Goal: Information Seeking & Learning: Find specific fact

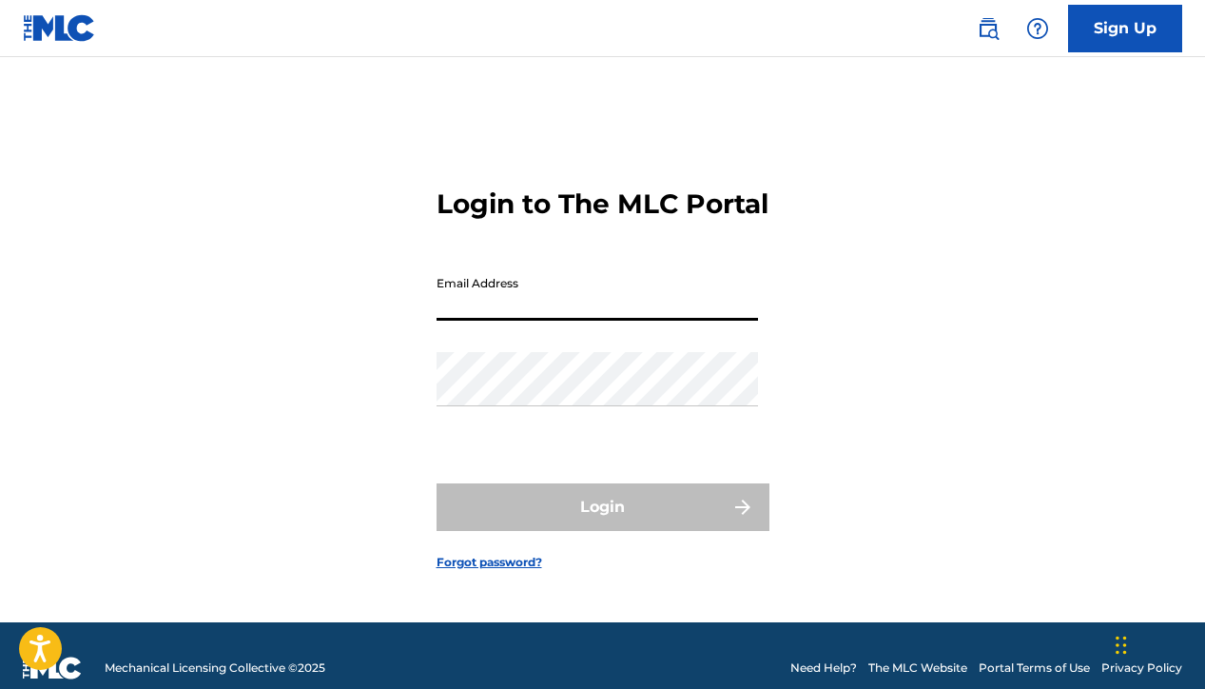
type input "[EMAIL_ADDRESS][DOMAIN_NAME]"
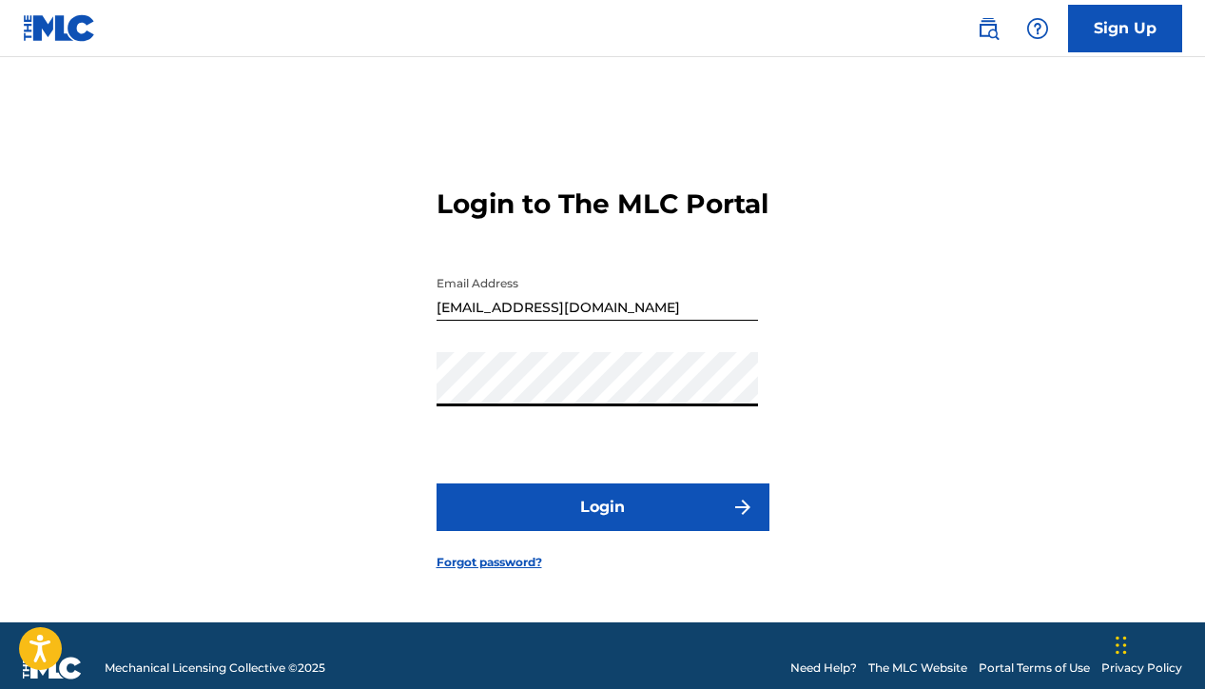
click at [627, 513] on button "Login" at bounding box center [603, 507] width 333 height 48
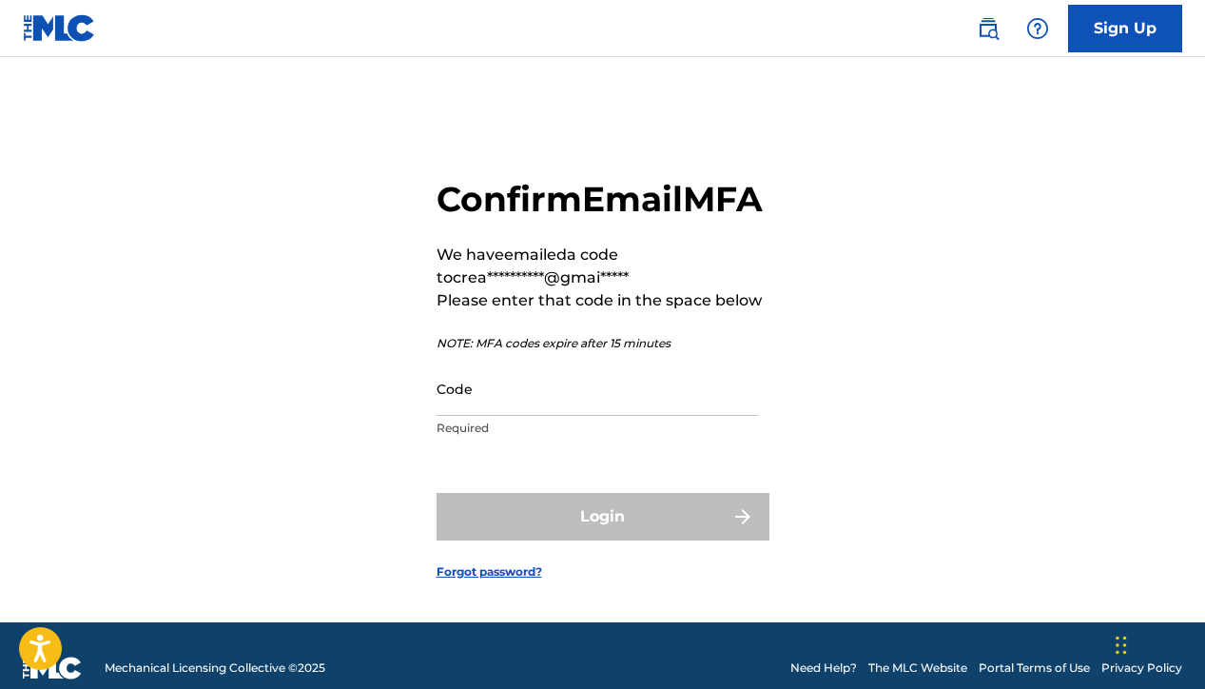
click at [946, 0] on html "**********" at bounding box center [602, 344] width 1205 height 689
paste input "911743"
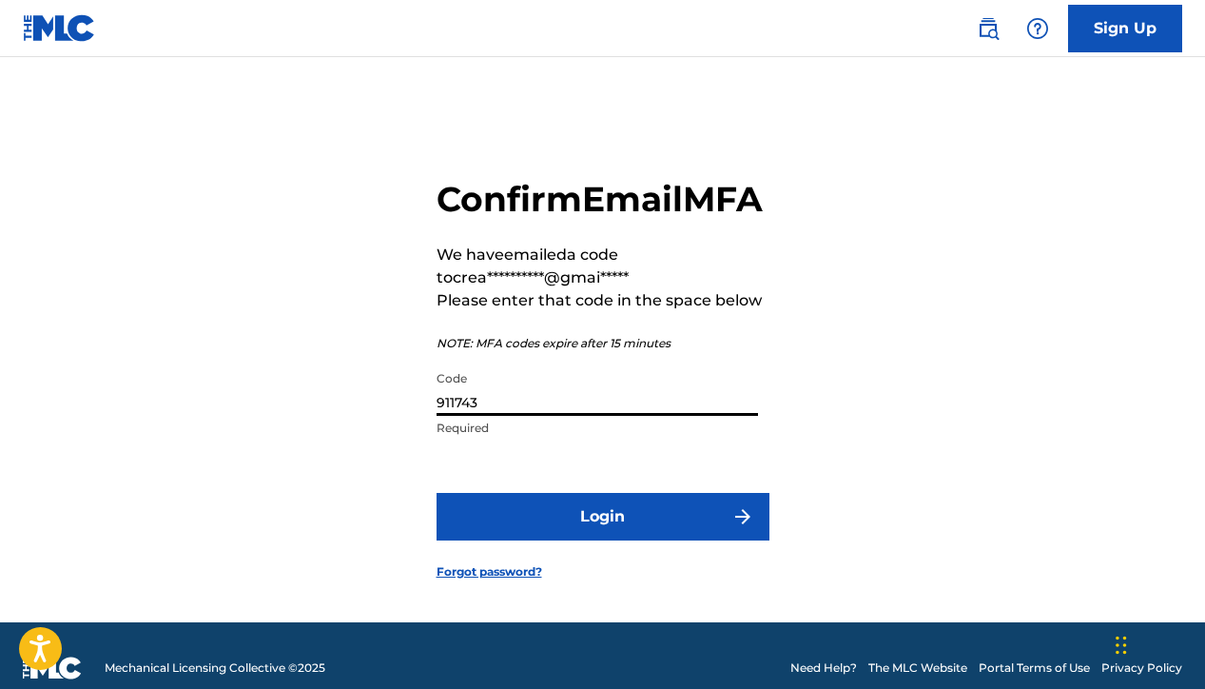
type input "911743"
click at [540, 522] on form "**********" at bounding box center [603, 363] width 333 height 517
click at [540, 537] on button "Login" at bounding box center [603, 517] width 333 height 48
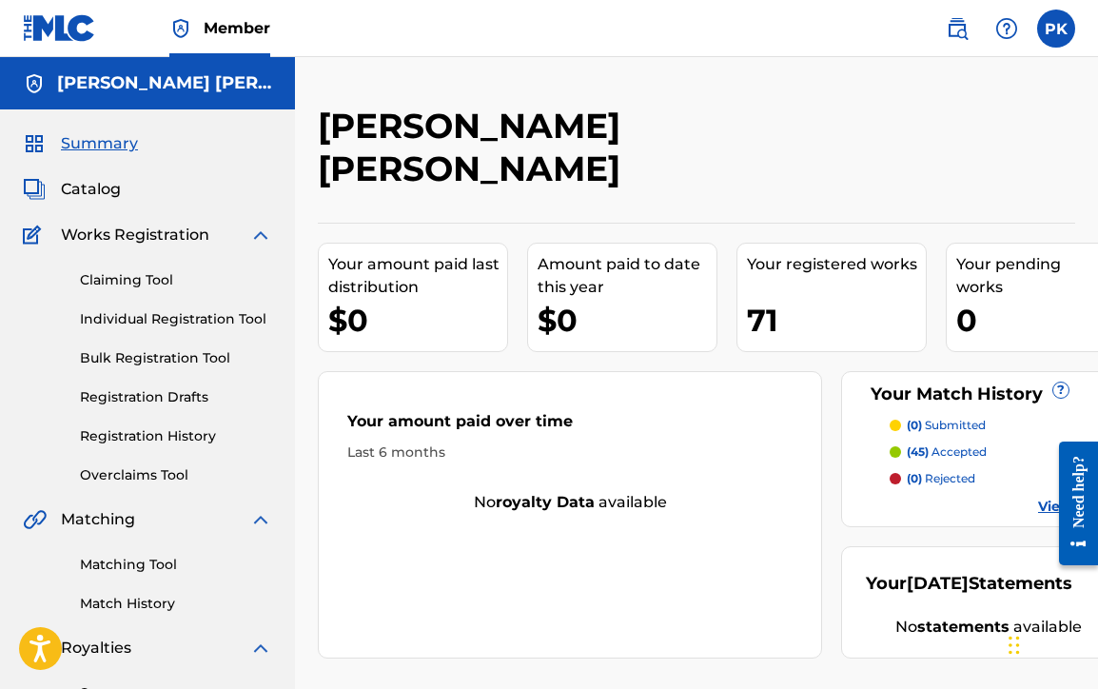
click at [179, 572] on link "Matching Tool" at bounding box center [176, 565] width 192 height 20
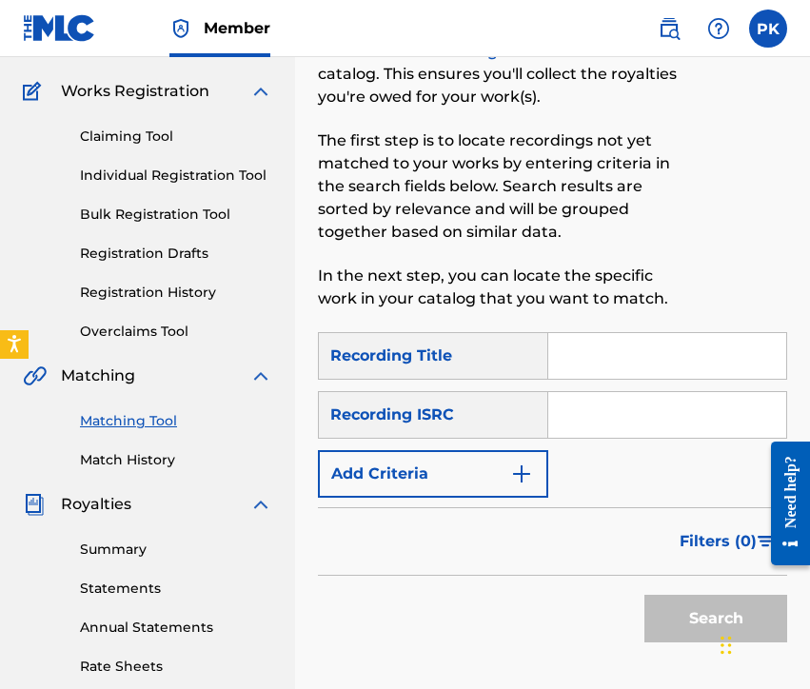
scroll to position [146, 0]
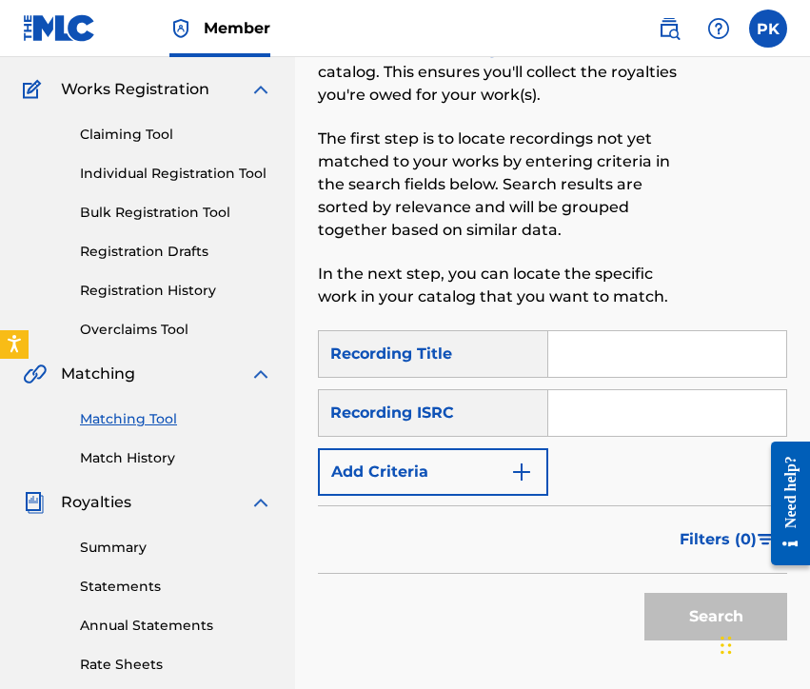
click at [134, 461] on link "Match History" at bounding box center [176, 458] width 192 height 20
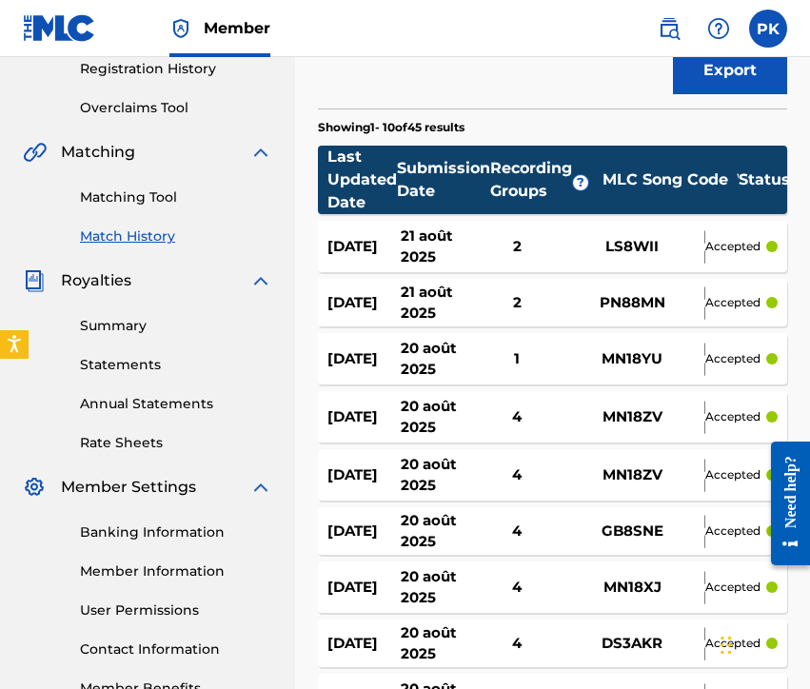
scroll to position [365, 0]
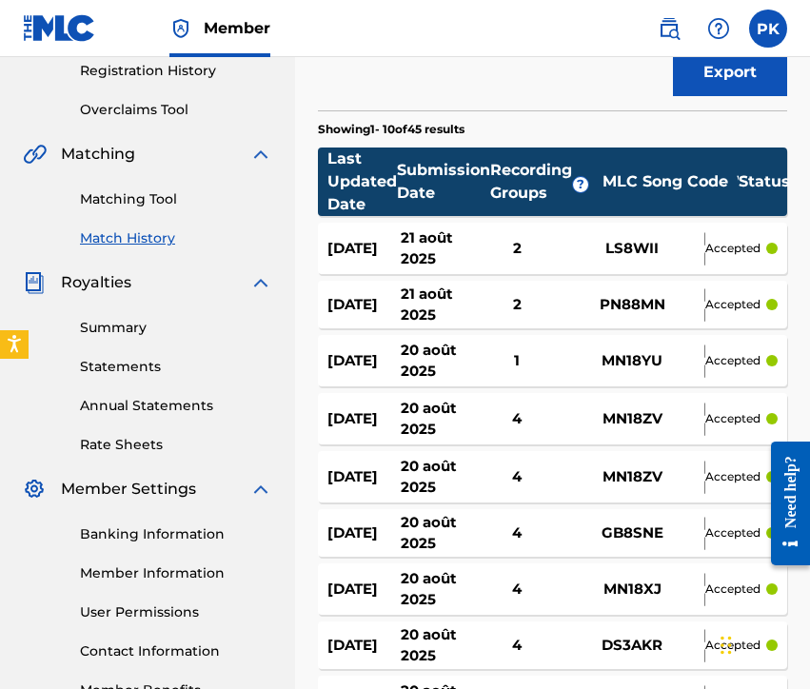
click at [122, 323] on link "Summary" at bounding box center [176, 328] width 192 height 20
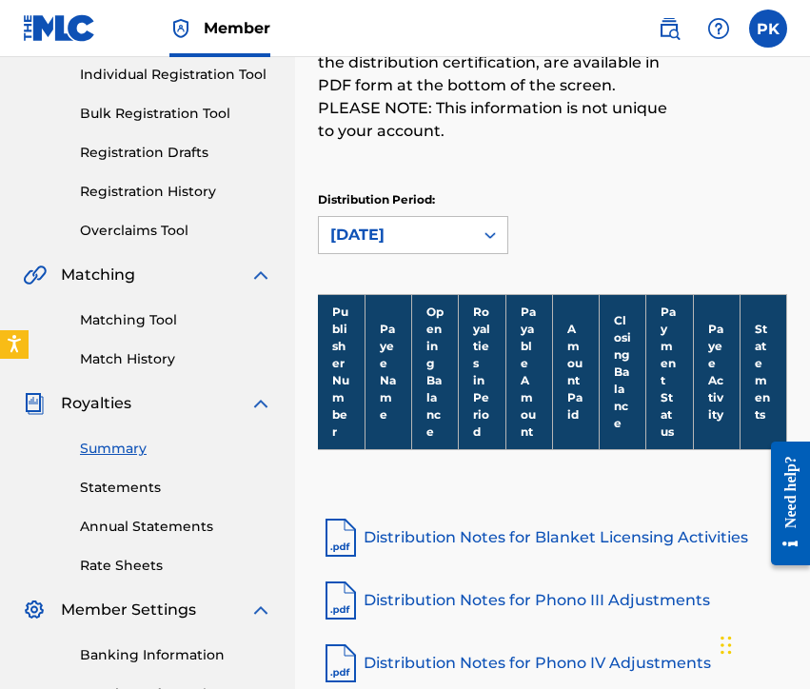
scroll to position [249, 0]
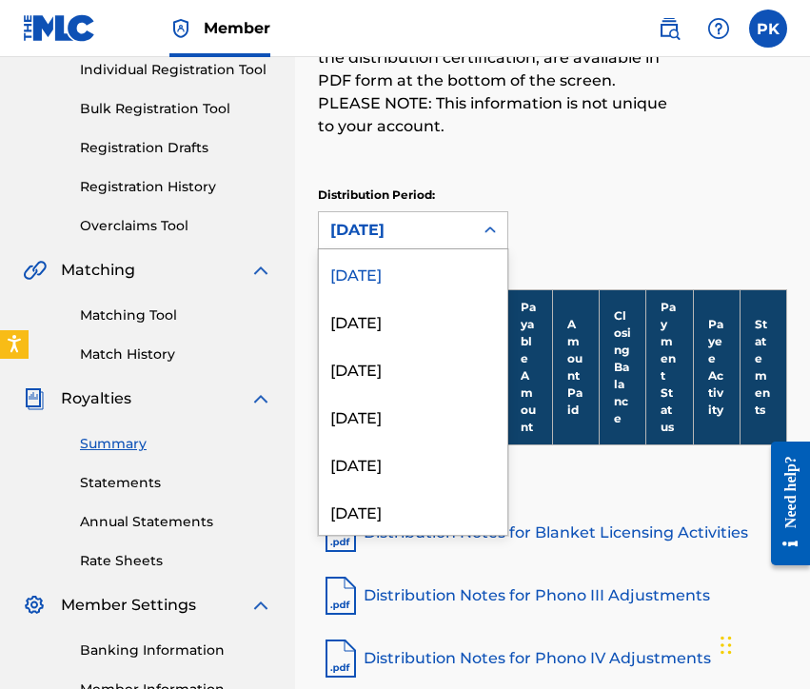
click at [379, 232] on div "[DATE]" at bounding box center [395, 230] width 131 height 23
click at [363, 315] on div "August 2025" at bounding box center [413, 321] width 188 height 48
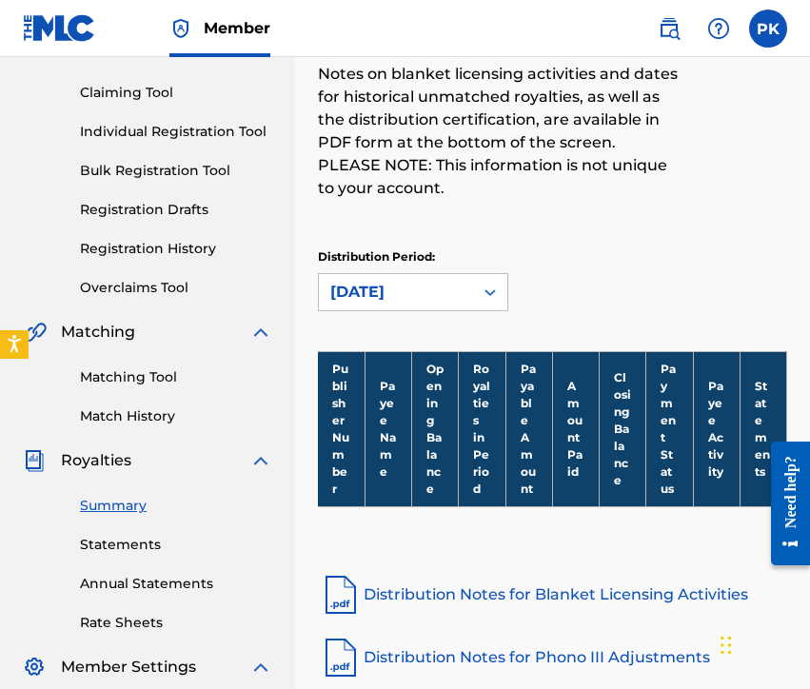
scroll to position [183, 0]
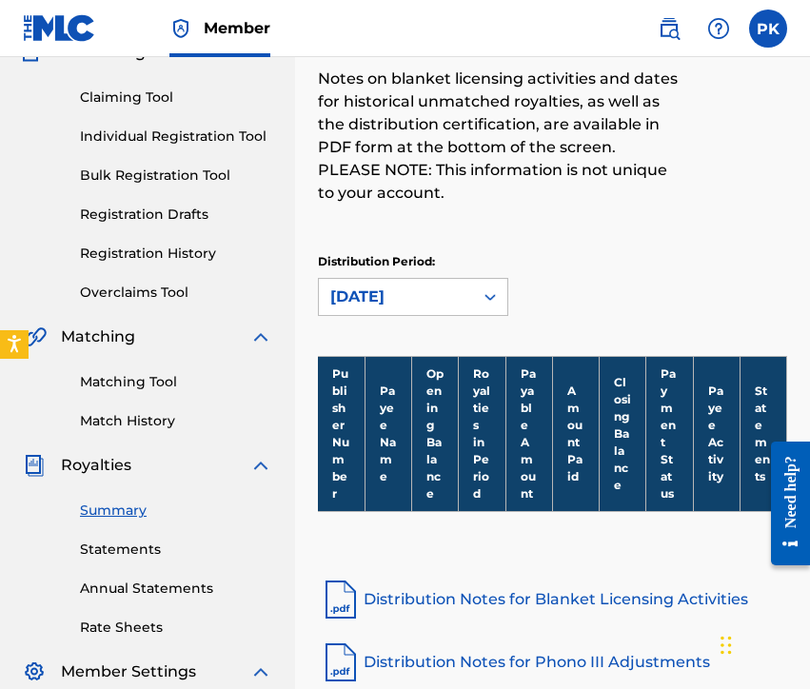
click at [395, 298] on div "August 2025" at bounding box center [395, 296] width 131 height 23
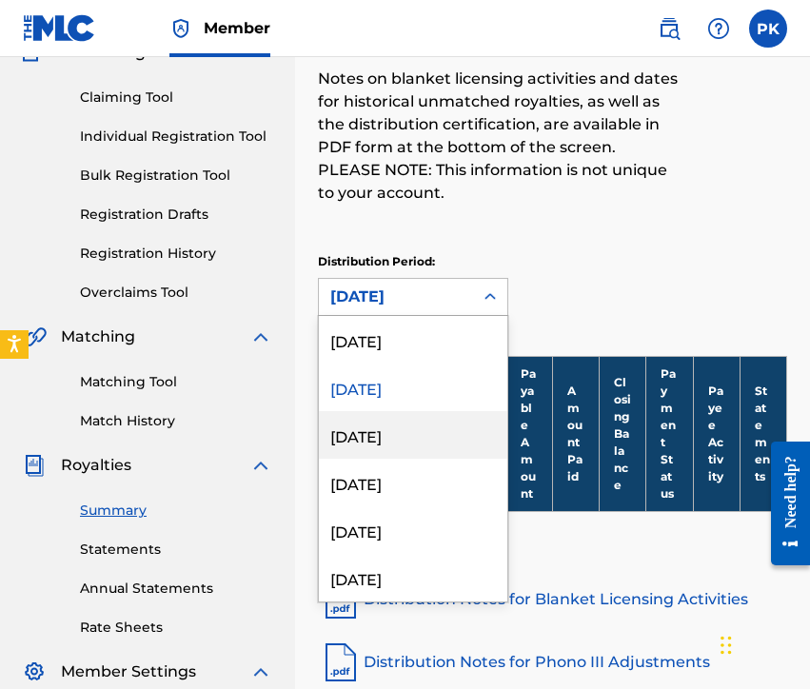
click at [375, 432] on div "July 2025" at bounding box center [413, 435] width 188 height 48
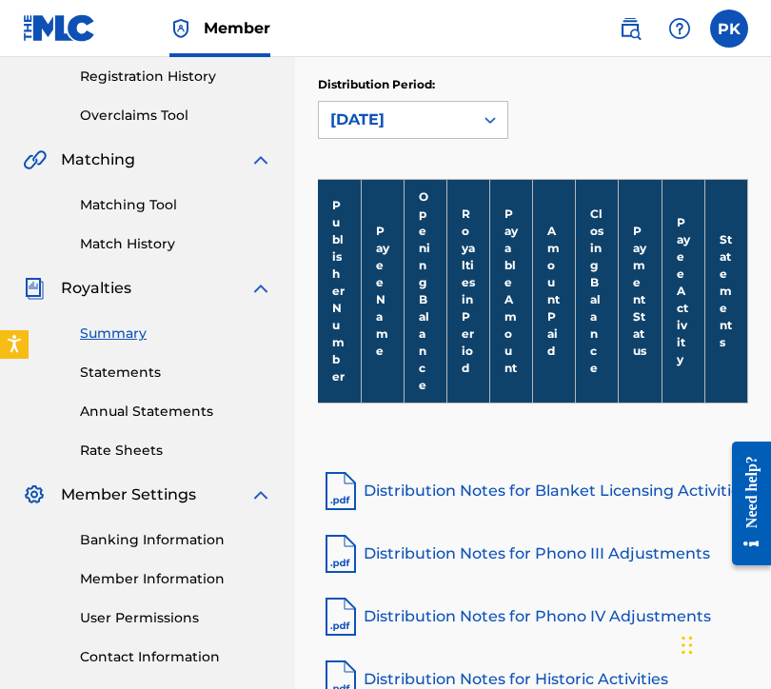
scroll to position [363, 0]
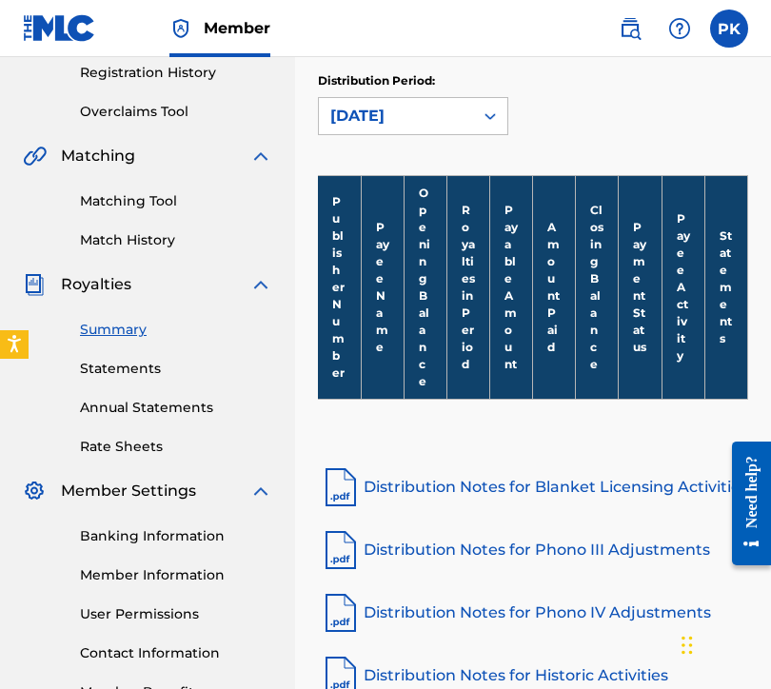
click at [137, 372] on link "Statements" at bounding box center [176, 369] width 192 height 20
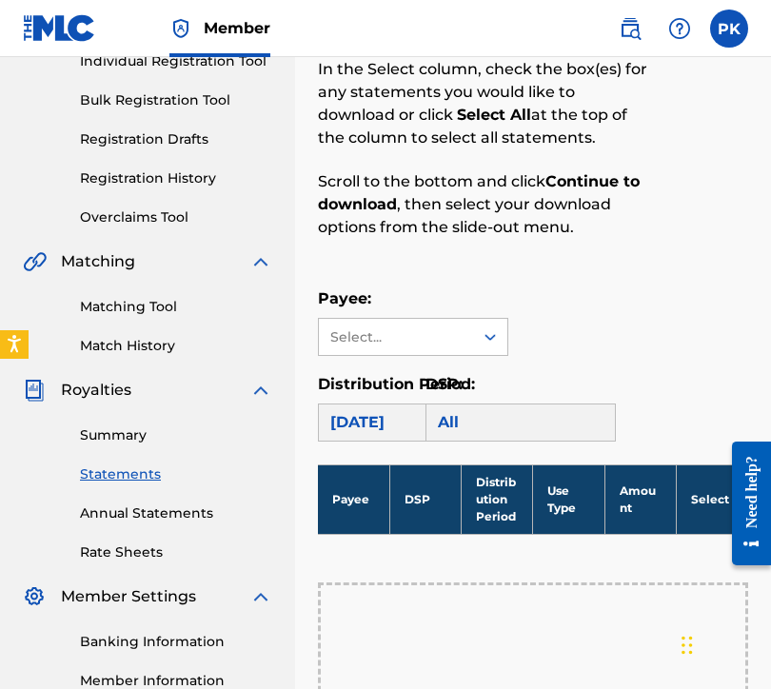
scroll to position [267, 0]
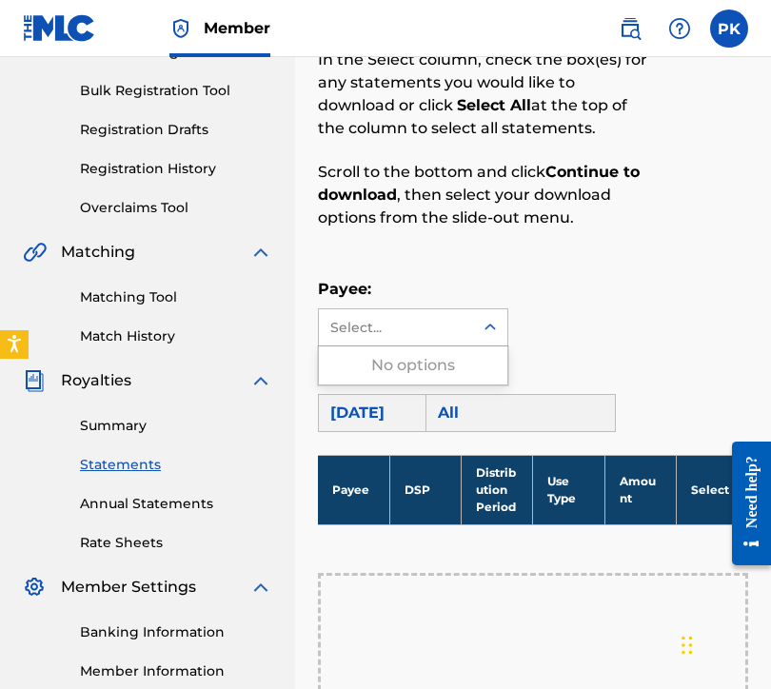
click at [395, 342] on div "Select..." at bounding box center [396, 327] width 154 height 36
click at [396, 411] on div "[DATE]" at bounding box center [413, 413] width 190 height 38
click at [450, 411] on div "All" at bounding box center [520, 413] width 190 height 38
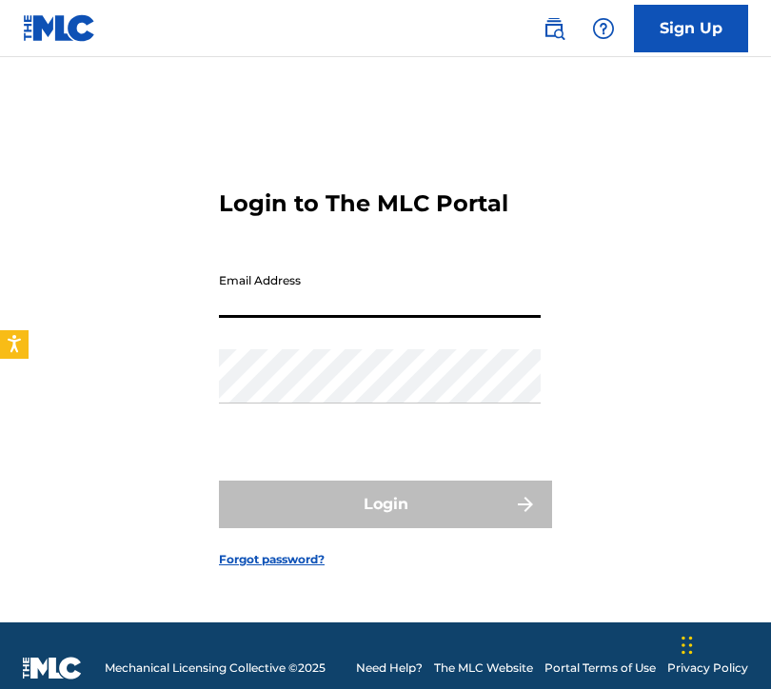
type input "[EMAIL_ADDRESS][DOMAIN_NAME]"
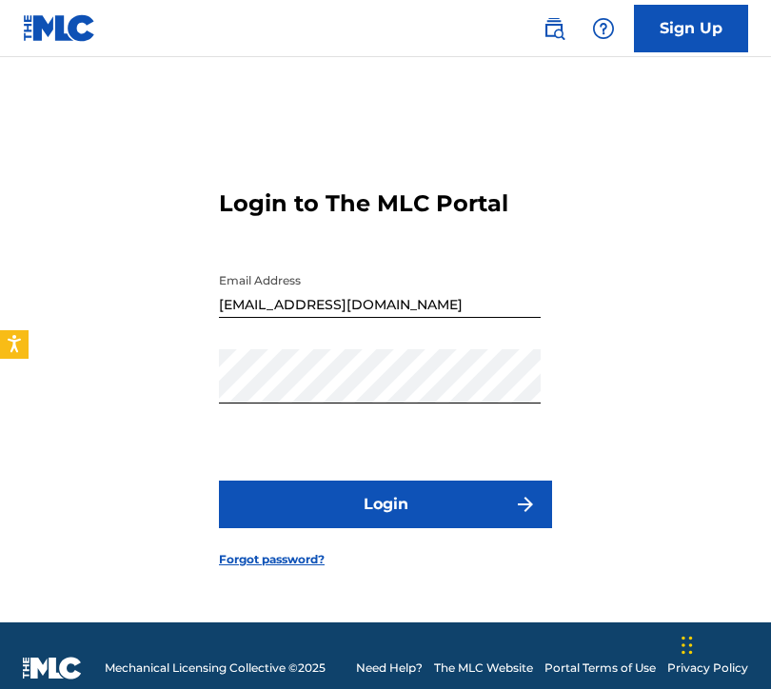
click at [341, 489] on button "Login" at bounding box center [385, 504] width 333 height 48
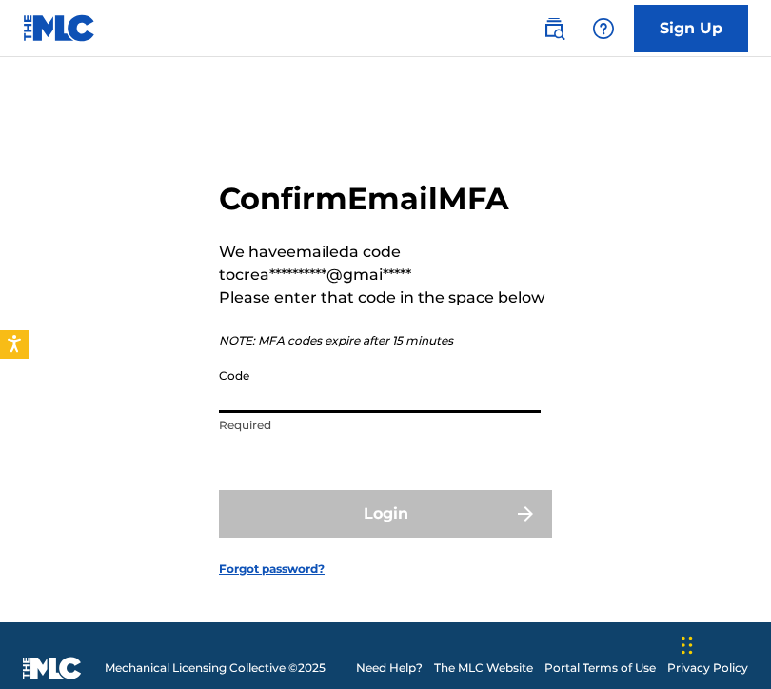
click at [346, 386] on input "Code" at bounding box center [380, 386] width 322 height 54
paste input "395685"
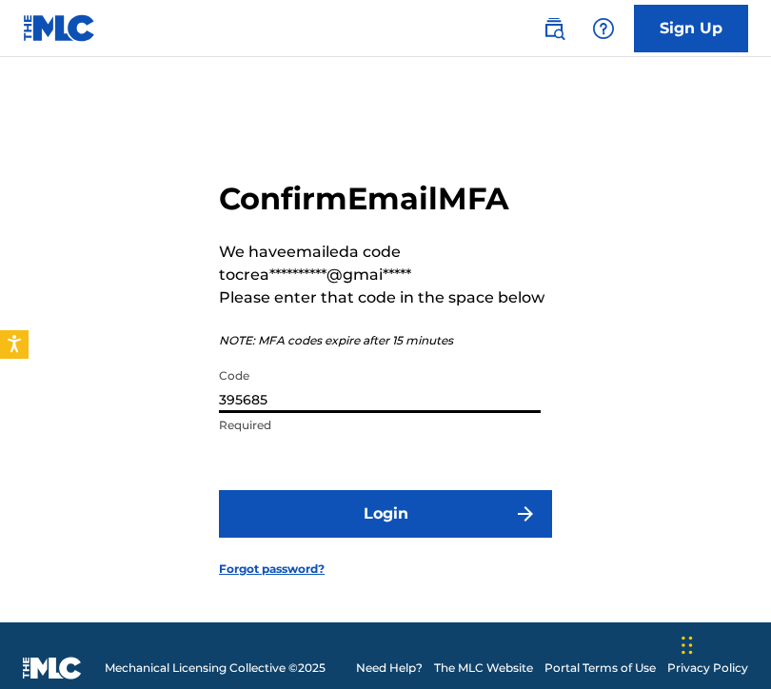
type input "395685"
click at [367, 513] on button "Login" at bounding box center [385, 514] width 333 height 48
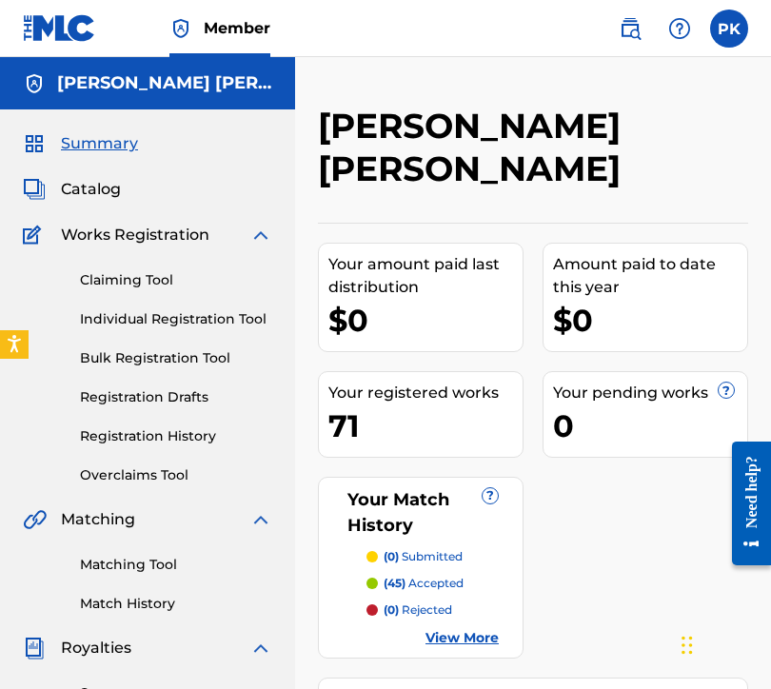
click at [620, 29] on img at bounding box center [629, 28] width 23 height 23
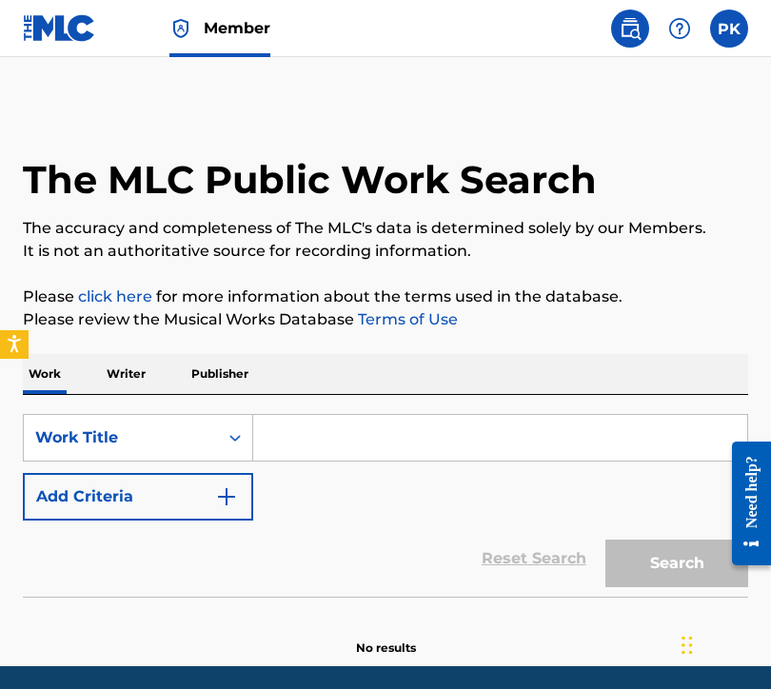
click at [114, 384] on p "Writer" at bounding box center [126, 374] width 50 height 40
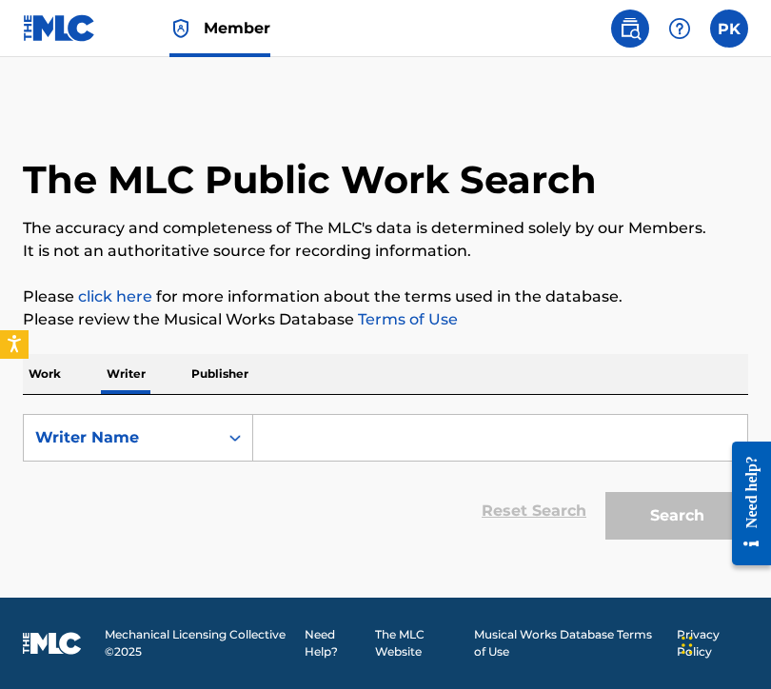
click at [283, 418] on input "Search Form" at bounding box center [500, 438] width 494 height 46
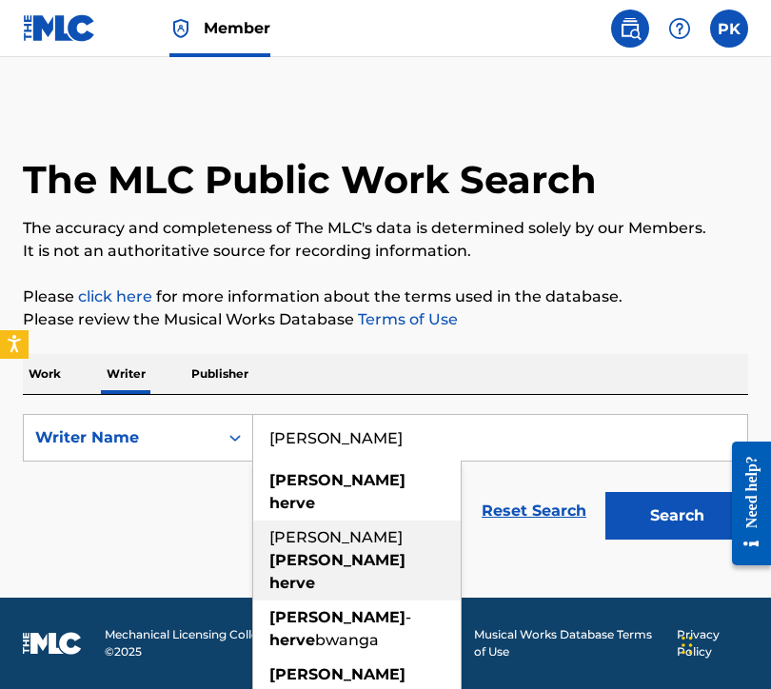
click at [339, 528] on div "[PERSON_NAME]" at bounding box center [356, 560] width 207 height 80
type input "[PERSON_NAME]"
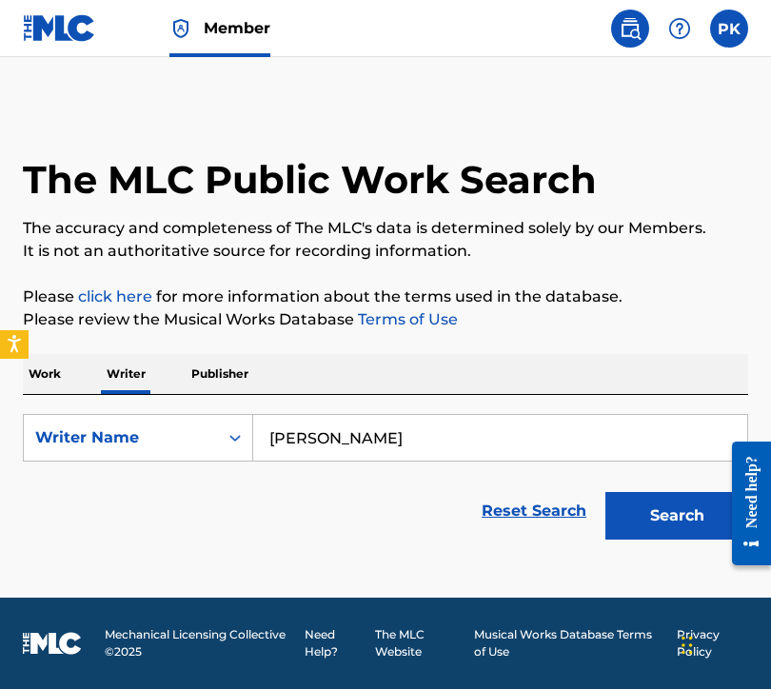
click at [651, 508] on button "Search" at bounding box center [676, 516] width 143 height 48
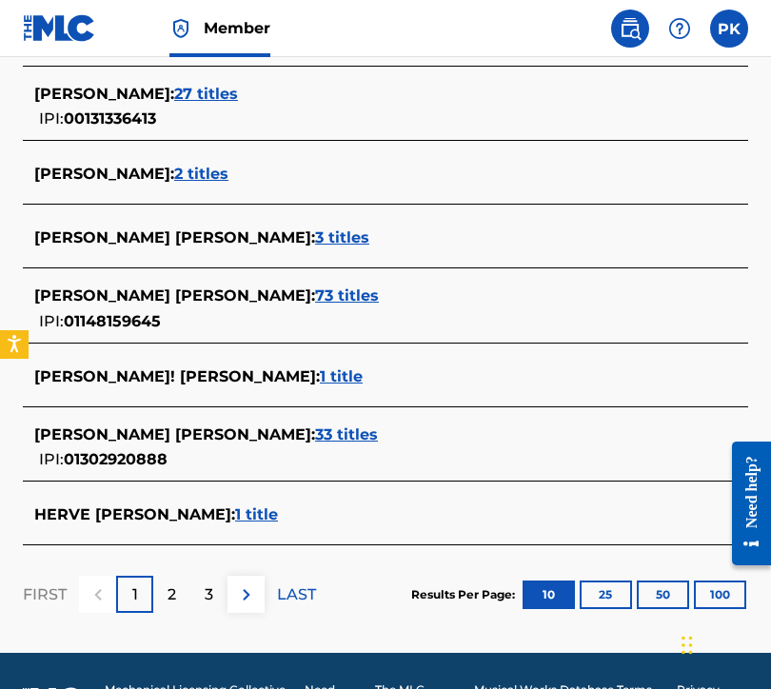
scroll to position [737, 0]
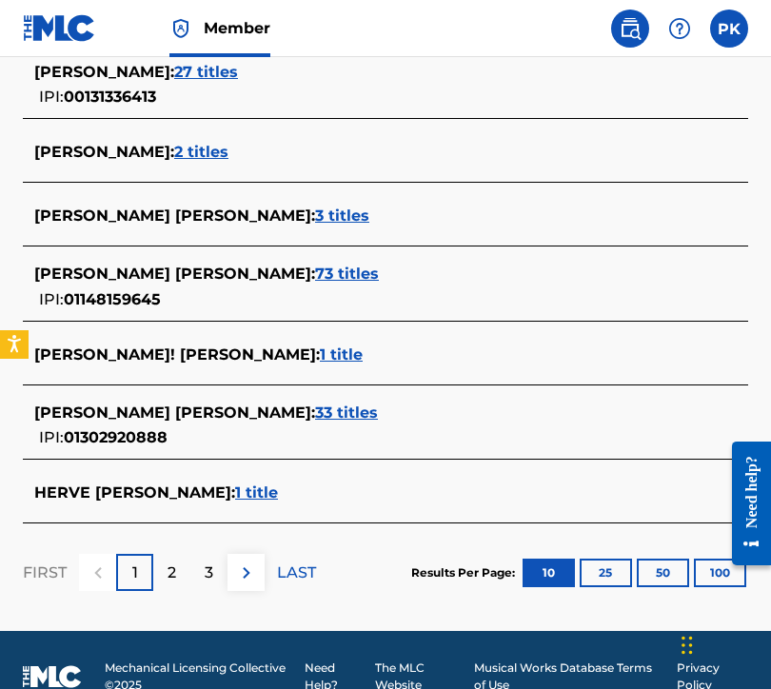
click at [315, 406] on span "33 titles" at bounding box center [346, 412] width 63 height 18
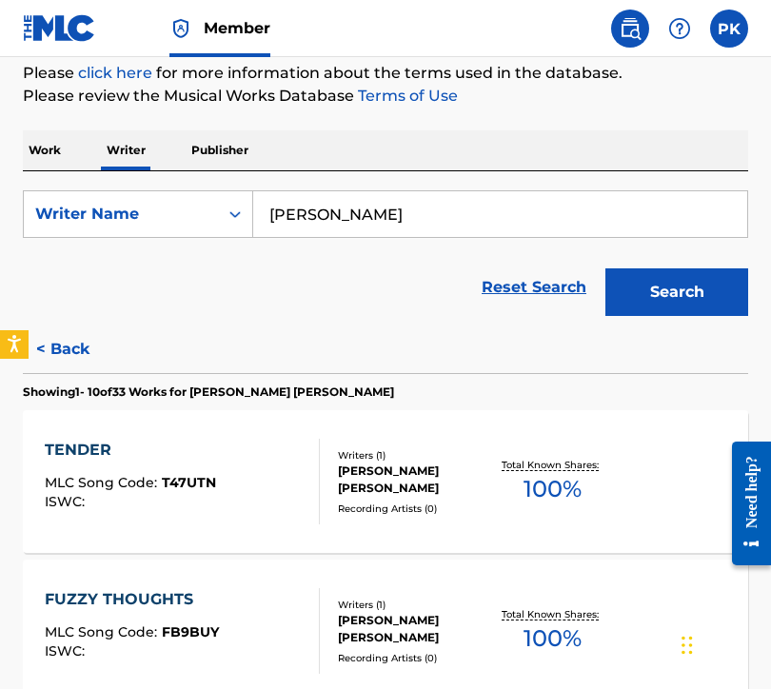
scroll to position [246, 0]
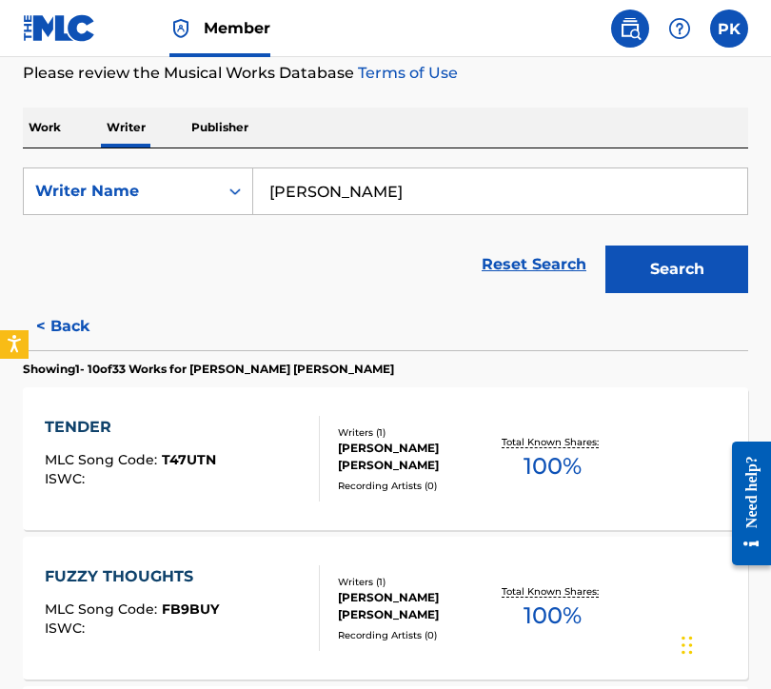
click at [295, 412] on div "TENDER MLC Song Code : T47UTN ISWC : Writers ( 1 ) [PERSON_NAME] [PERSON_NAME] …" at bounding box center [385, 458] width 725 height 143
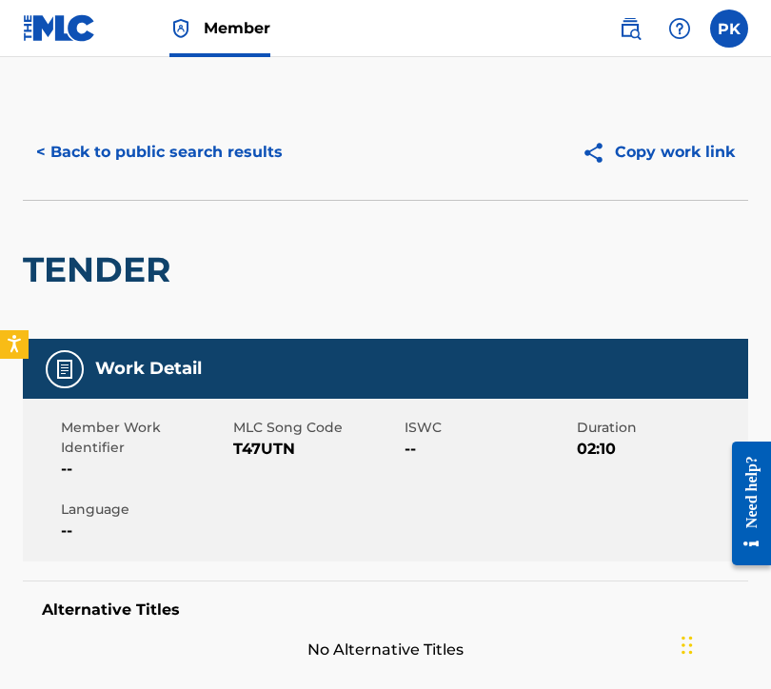
click at [179, 156] on button "< Back to public search results" at bounding box center [159, 152] width 273 height 48
